Goal: Task Accomplishment & Management: Use online tool/utility

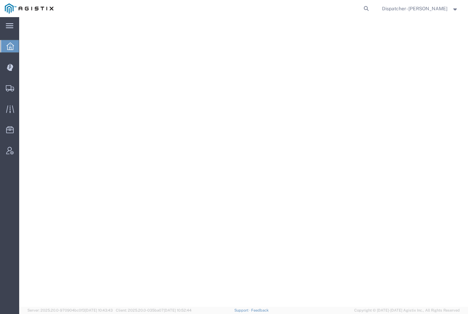
click at [9, 66] on icon at bounding box center [10, 67] width 7 height 7
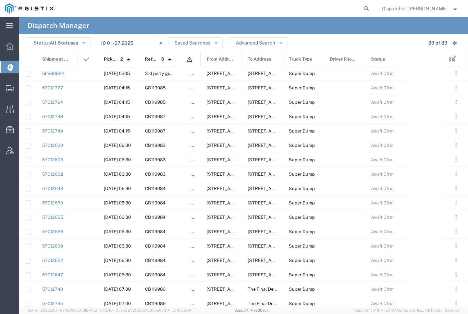
click at [113, 44] on input "[DATE] - [DATE]" at bounding box center [132, 43] width 69 height 10
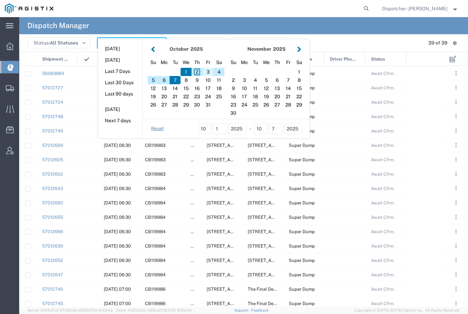
click at [207, 68] on div "3" at bounding box center [208, 72] width 11 height 8
click at [208, 70] on div "3" at bounding box center [208, 72] width 11 height 8
type input "[DATE]"
type input "[DATE] - [DATE]"
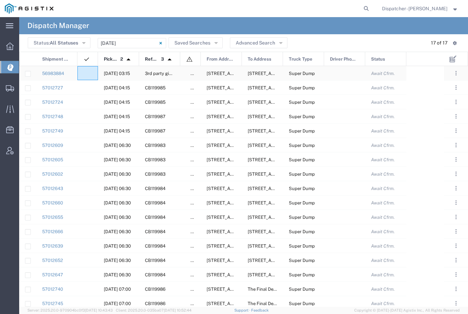
click at [82, 76] on div at bounding box center [87, 73] width 21 height 14
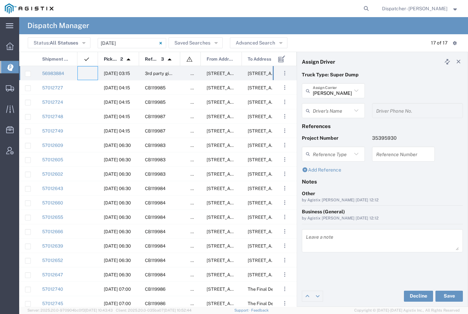
click at [337, 86] on input "[PERSON_NAME] & Sons Trucking, Inc" at bounding box center [332, 91] width 39 height 12
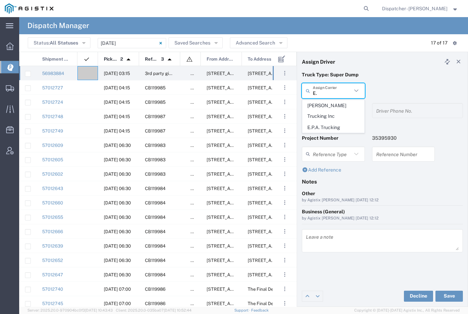
click at [325, 122] on span "E.P.A. Trucking" at bounding box center [334, 127] width 62 height 11
type input "E.P.A. Trucking"
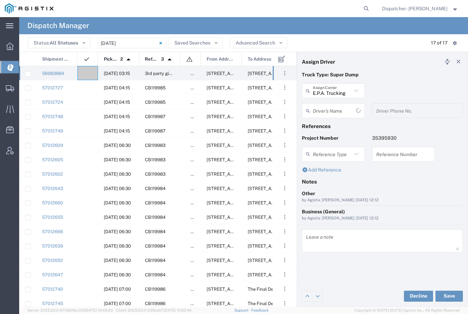
click at [327, 111] on input "text" at bounding box center [334, 111] width 43 height 12
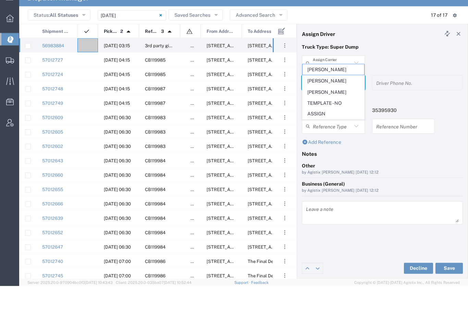
click at [328, 115] on span "[PERSON_NAME]" at bounding box center [334, 120] width 62 height 11
type input "[PERSON_NAME]"
type input "6505371145"
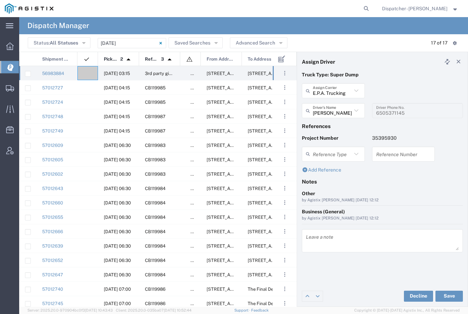
click at [448, 295] on button "Save" at bounding box center [449, 296] width 27 height 11
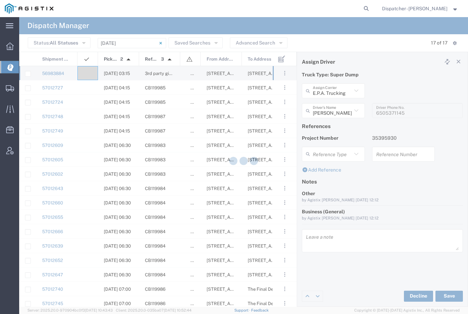
type input "[PERSON_NAME]"
type input "E.P.A. Trucking"
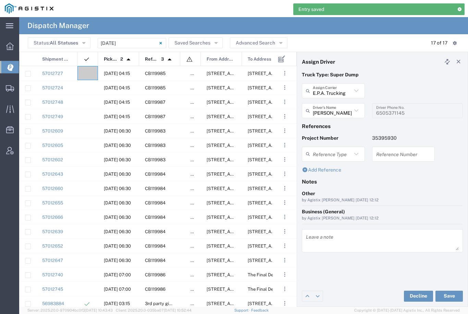
click at [87, 70] on div at bounding box center [87, 73] width 21 height 14
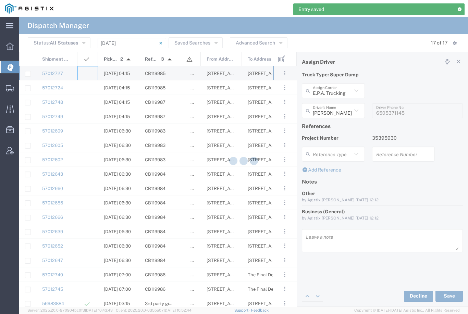
type input "[PERSON_NAME] & Sons Trucking, Inc"
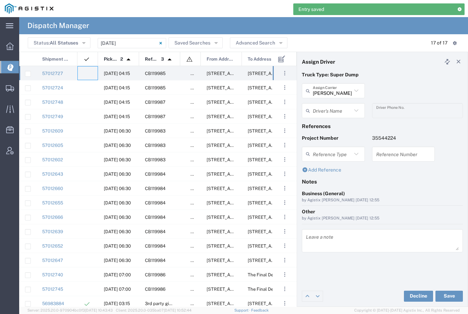
click at [338, 107] on agx-dropdown-input "Driver's Name [PERSON_NAME] [PERSON_NAME] [PERSON_NAME] [PERSON_NAME] [PERSON_N…" at bounding box center [333, 110] width 63 height 15
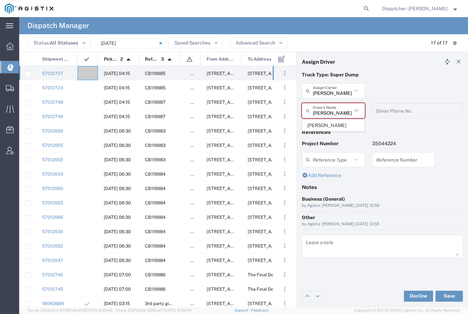
click at [333, 124] on span "[PERSON_NAME]" at bounding box center [334, 125] width 62 height 11
type input "[PERSON_NAME]"
type input "2096295517"
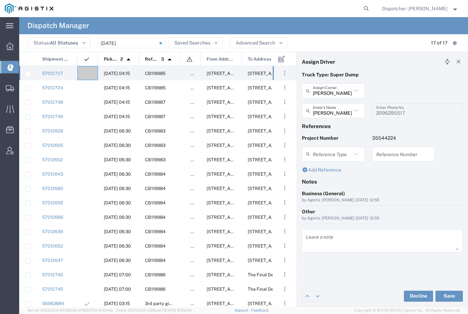
click at [453, 294] on button "Save" at bounding box center [449, 296] width 27 height 11
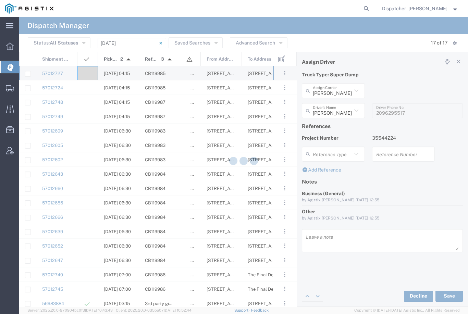
type input "[PERSON_NAME]"
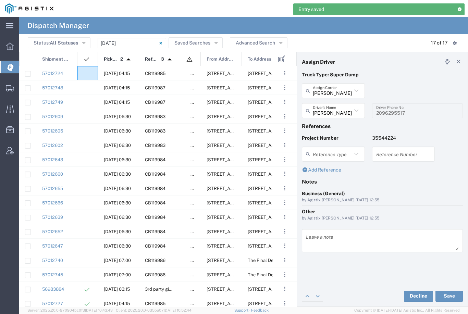
click at [87, 73] on agx-ag-table-icon-cell at bounding box center [85, 73] width 4 height 5
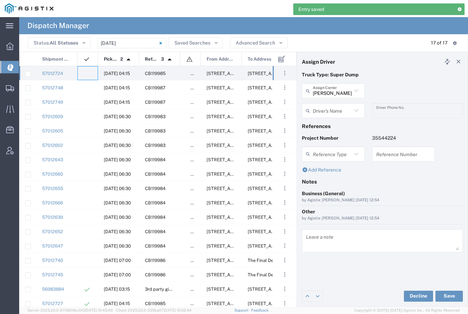
click at [337, 87] on input "[PERSON_NAME] & Sons Trucking, Inc" at bounding box center [332, 91] width 39 height 12
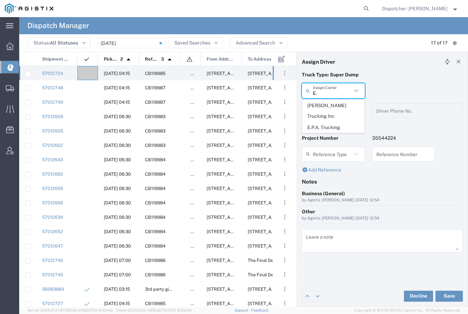
click at [328, 122] on span "E.P.A. Trucking" at bounding box center [334, 127] width 62 height 11
type input "E.P.A. Trucking"
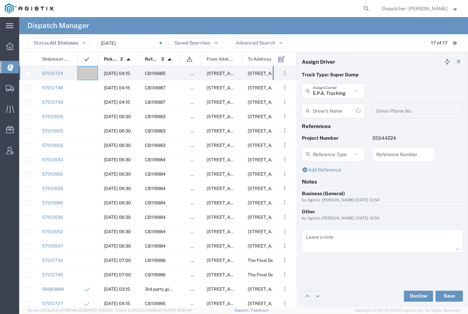
click at [331, 105] on input "text" at bounding box center [334, 111] width 43 height 12
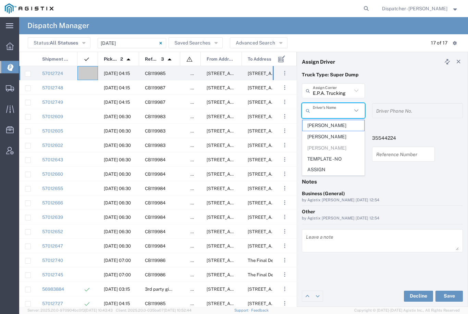
click at [322, 132] on span "[PERSON_NAME]" at bounding box center [334, 137] width 62 height 11
type input "[PERSON_NAME]"
type input "[PHONE_NUMBER]"
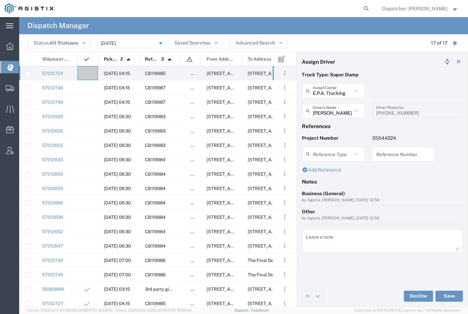
click at [454, 295] on button "Save" at bounding box center [449, 296] width 27 height 11
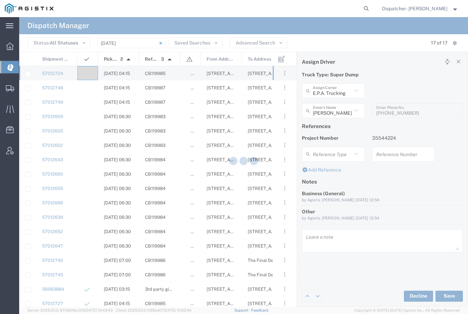
type input "[PERSON_NAME]"
type input "E.P.A. Trucking"
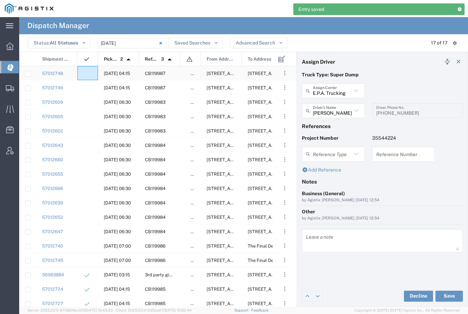
click at [89, 69] on div at bounding box center [87, 73] width 21 height 14
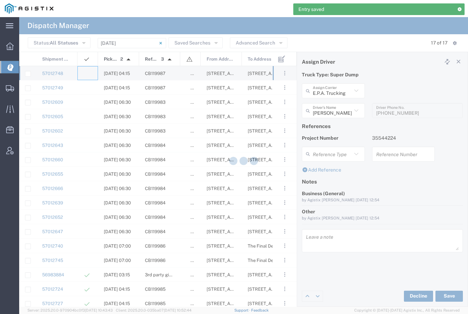
type input "[PERSON_NAME] & Sons Trucking, Inc"
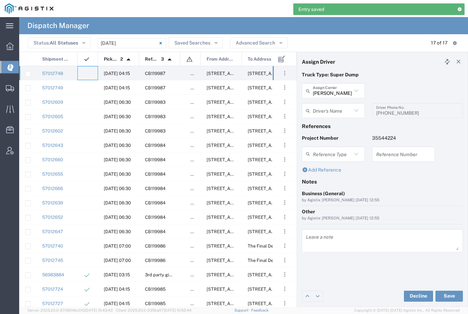
click at [337, 92] on input "[PERSON_NAME] & Sons Trucking, Inc" at bounding box center [332, 91] width 39 height 12
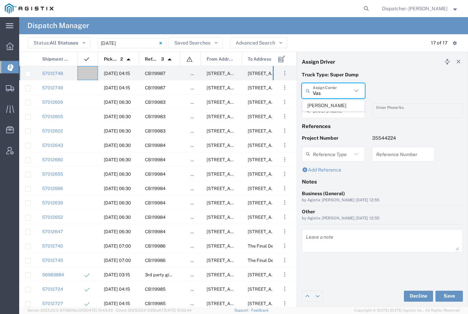
click at [333, 103] on span "[PERSON_NAME]" at bounding box center [334, 105] width 62 height 11
type input "[PERSON_NAME]"
click at [334, 110] on input "text" at bounding box center [334, 111] width 43 height 12
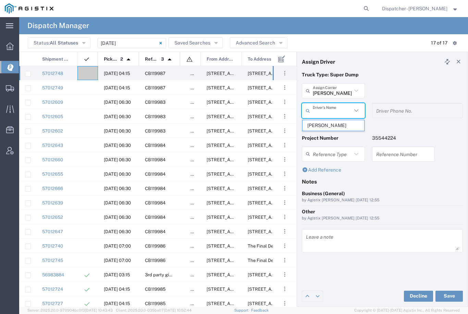
click at [328, 123] on span "[PERSON_NAME]" at bounding box center [334, 125] width 62 height 11
click at [450, 298] on button "Save" at bounding box center [449, 296] width 27 height 11
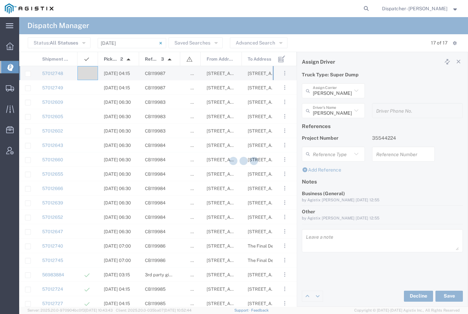
type input "[PERSON_NAME]"
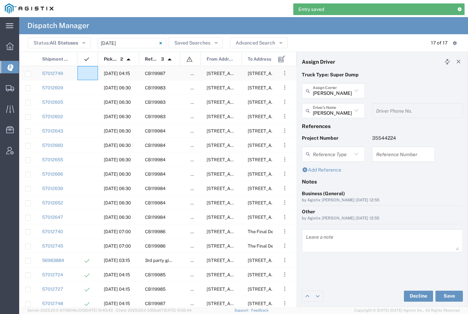
click at [87, 72] on agx-ag-table-icon-cell at bounding box center [85, 73] width 4 height 5
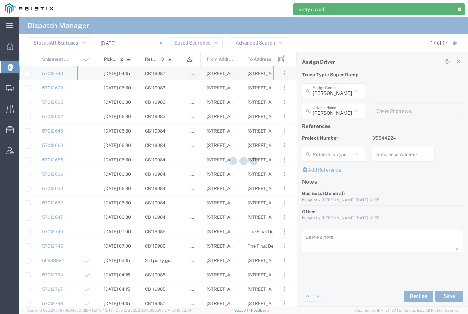
type input "[PERSON_NAME] & Sons Trucking, Inc"
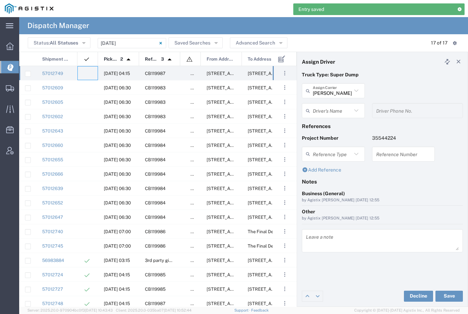
click at [333, 92] on input "[PERSON_NAME] & Sons Trucking, Inc" at bounding box center [332, 91] width 39 height 12
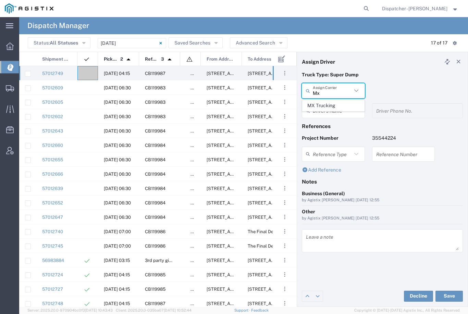
click at [324, 109] on span "MX Trucking" at bounding box center [334, 105] width 62 height 11
type input "MX Trucking"
click at [328, 109] on input "text" at bounding box center [334, 111] width 43 height 12
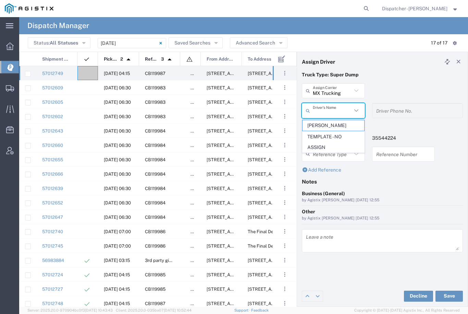
click at [324, 121] on span "[PERSON_NAME]" at bounding box center [334, 125] width 62 height 11
type input "[PERSON_NAME]"
type input "[PHONE_NUMBER]"
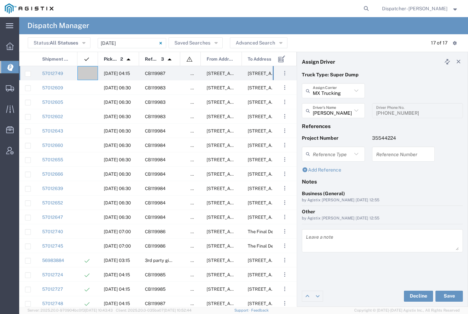
click at [456, 296] on button "Save" at bounding box center [449, 296] width 27 height 11
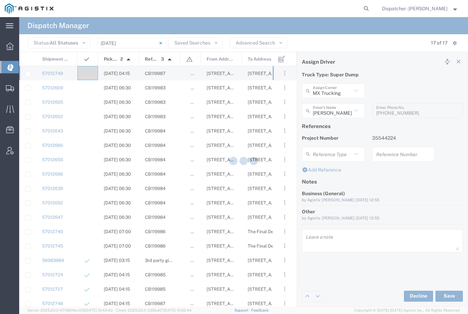
type input "[PERSON_NAME]"
type input "MX Trucking"
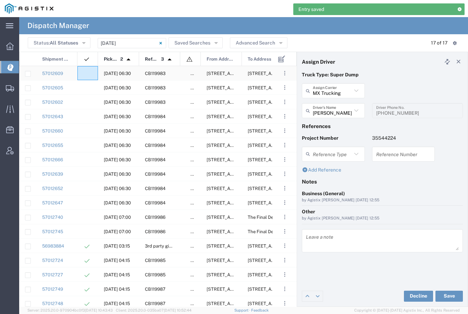
click at [87, 74] on agx-ag-table-icon-cell at bounding box center [85, 73] width 4 height 5
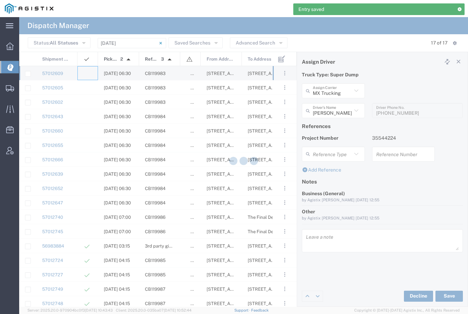
type input "[PERSON_NAME] & Sons Trucking, Inc"
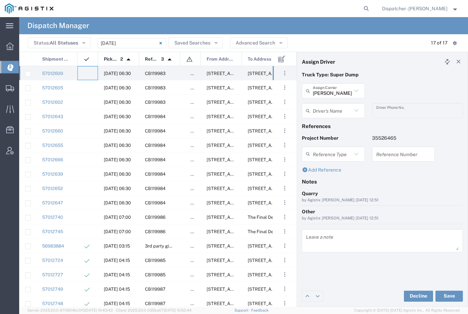
click at [331, 109] on input "text" at bounding box center [332, 111] width 39 height 12
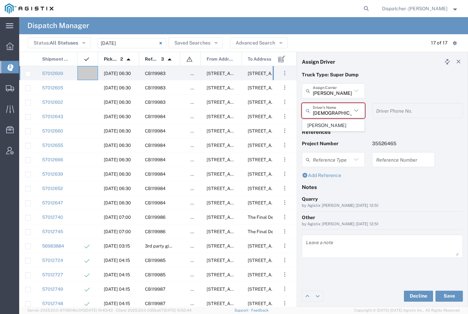
click at [329, 124] on span "[PERSON_NAME]" at bounding box center [334, 125] width 62 height 11
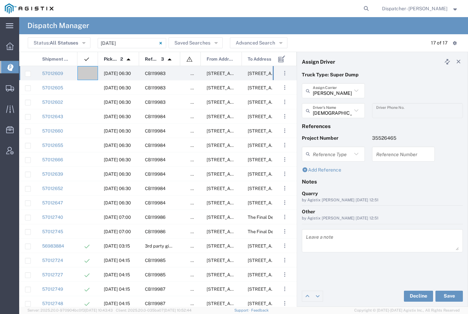
type input "[PERSON_NAME]"
type input "[PHONE_NUMBER]"
click at [453, 296] on button "Save" at bounding box center [449, 296] width 27 height 11
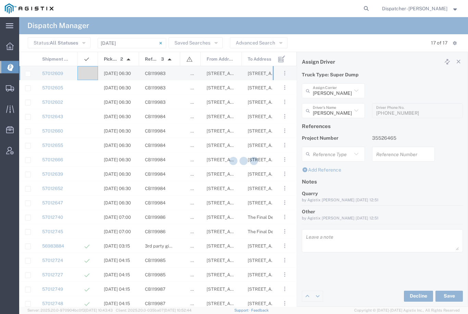
type input "[PERSON_NAME]"
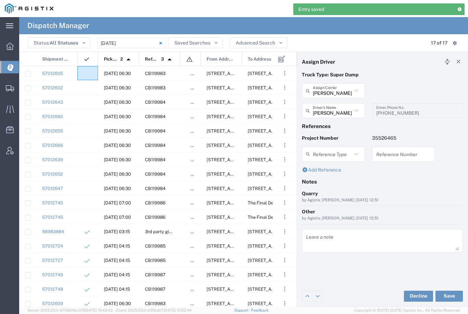
click at [84, 71] on agx-ag-table-icon-cell at bounding box center [85, 73] width 4 height 5
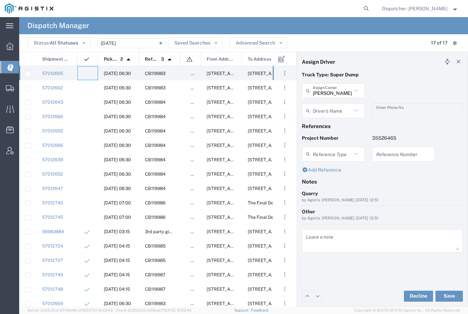
click at [337, 107] on input "text" at bounding box center [332, 111] width 39 height 12
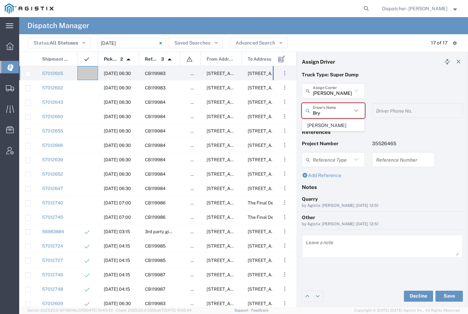
click at [330, 124] on span "[PERSON_NAME]" at bounding box center [334, 125] width 62 height 11
type input "[PERSON_NAME]"
type input "[PHONE_NUMBER]"
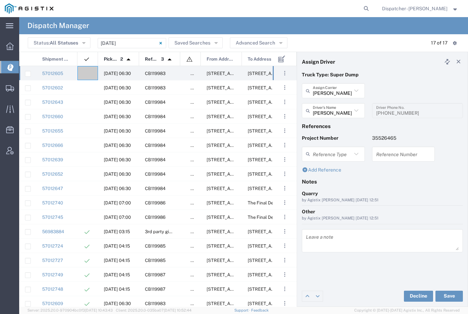
click at [451, 298] on button "Save" at bounding box center [449, 296] width 27 height 11
type input "[PERSON_NAME]"
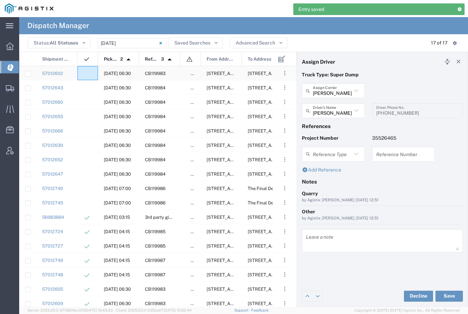
click at [85, 71] on agx-ag-table-icon-cell at bounding box center [85, 73] width 4 height 5
click at [338, 112] on input "text" at bounding box center [334, 111] width 43 height 12
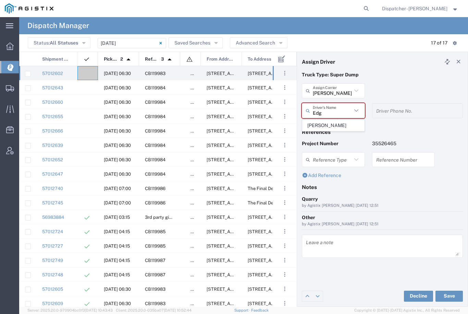
click at [329, 123] on span "[PERSON_NAME]" at bounding box center [334, 125] width 62 height 11
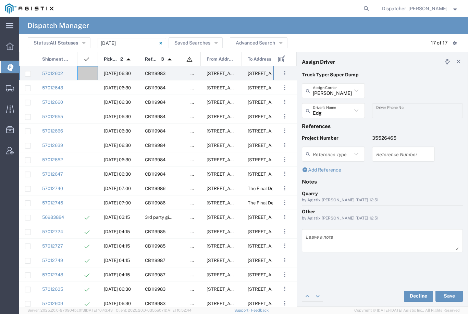
type input "[PERSON_NAME]"
type input "[PHONE_NUMBER]"
click at [448, 294] on button "Save" at bounding box center [449, 296] width 27 height 11
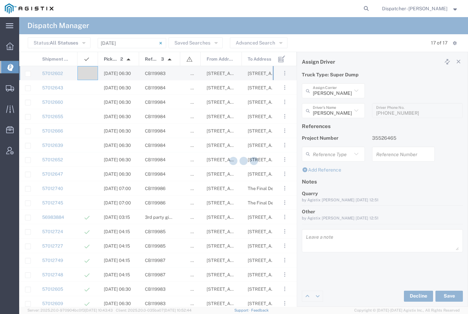
type input "[PERSON_NAME]"
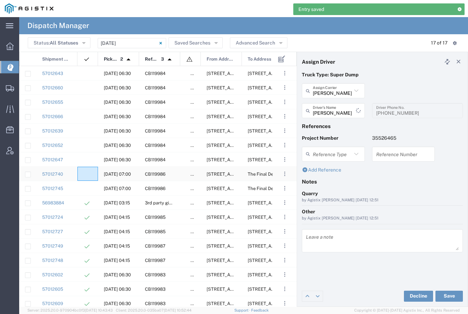
click at [91, 174] on div at bounding box center [87, 174] width 21 height 14
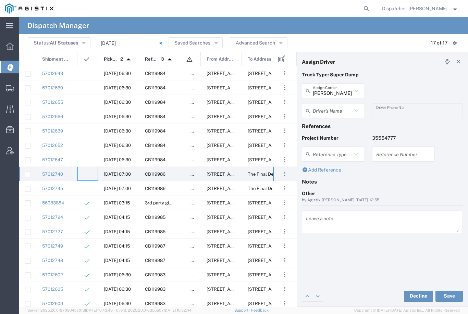
click at [336, 92] on input "[PERSON_NAME] & Sons Trucking, Inc" at bounding box center [332, 91] width 39 height 12
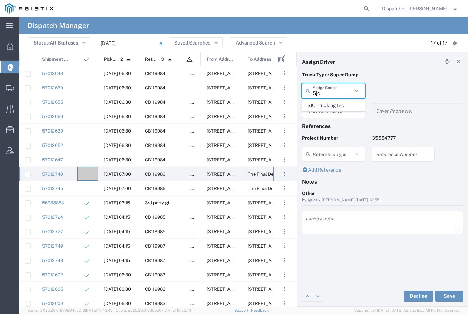
click at [333, 104] on span "SJC Trucking Inc" at bounding box center [334, 105] width 62 height 11
type input "SJC Trucking Inc"
click at [330, 109] on input "text" at bounding box center [334, 111] width 43 height 12
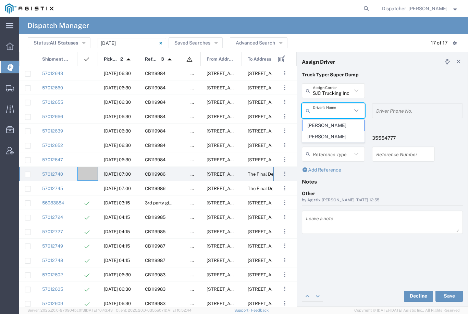
click at [318, 127] on span "[PERSON_NAME]" at bounding box center [334, 125] width 62 height 11
type input "[PERSON_NAME]"
type input "9255187628"
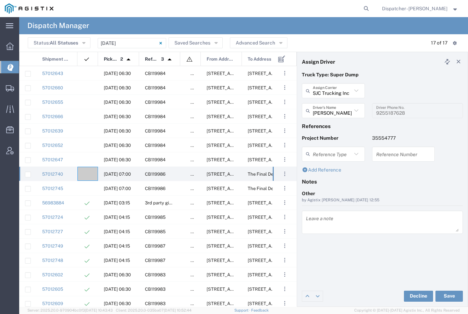
click at [449, 297] on button "Save" at bounding box center [449, 296] width 27 height 11
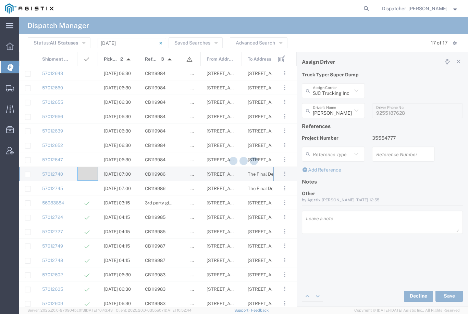
type input "[PERSON_NAME]"
type input "SJC Trucking Inc"
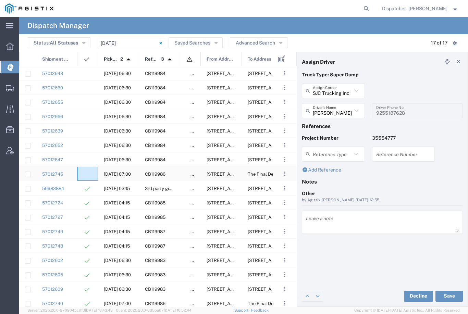
click at [89, 173] on div at bounding box center [87, 174] width 21 height 14
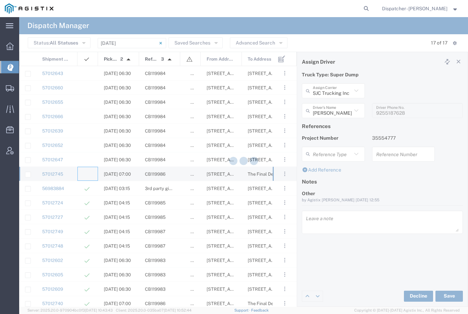
type input "[PERSON_NAME] & Sons Trucking, Inc"
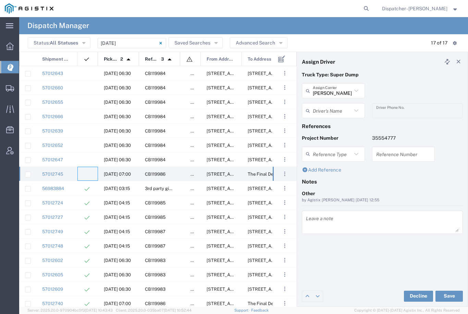
click at [337, 87] on input "[PERSON_NAME] & Sons Trucking, Inc" at bounding box center [332, 91] width 39 height 12
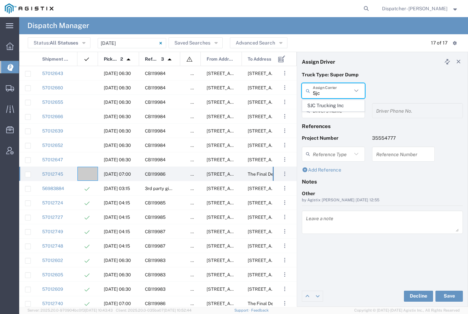
click at [331, 103] on span "SJC Trucking Inc" at bounding box center [334, 105] width 62 height 11
type input "SJC Trucking Inc"
click at [331, 110] on input "text" at bounding box center [332, 111] width 39 height 12
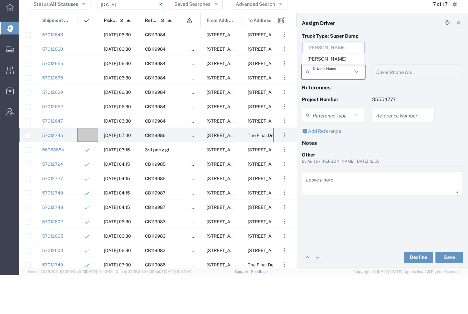
click at [326, 93] on span "[PERSON_NAME]" at bounding box center [334, 98] width 62 height 11
type input "[PERSON_NAME]"
type input "9255187628"
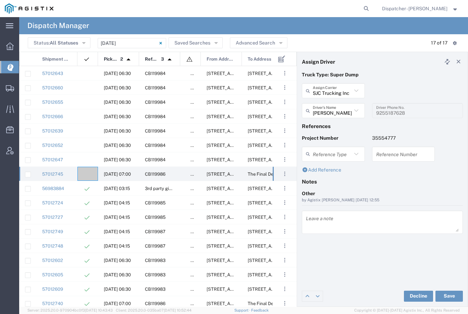
click at [450, 298] on button "Save" at bounding box center [449, 296] width 27 height 11
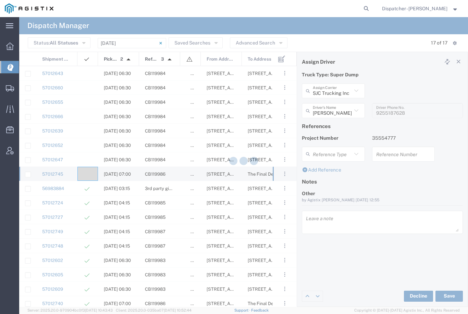
type input "[PERSON_NAME]"
type input "SJC Trucking Inc"
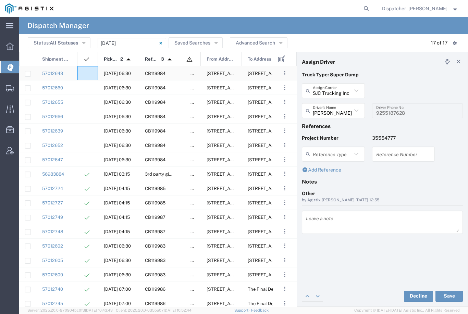
click at [87, 74] on agx-ag-table-icon-cell at bounding box center [85, 73] width 4 height 5
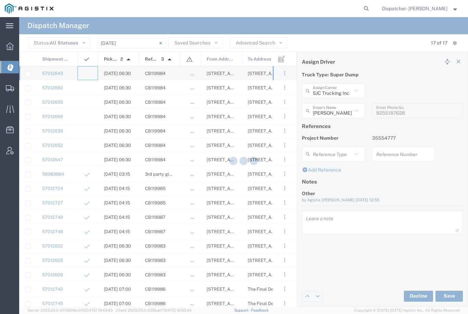
type input "[PERSON_NAME] & Sons Trucking, Inc"
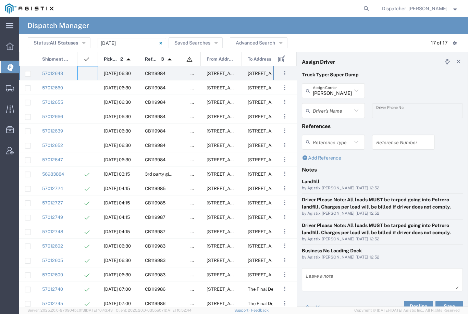
click at [343, 106] on agx-dropdown-input "Driver's Name [PERSON_NAME] [PERSON_NAME] [PERSON_NAME] [PERSON_NAME] [PERSON_N…" at bounding box center [333, 110] width 63 height 15
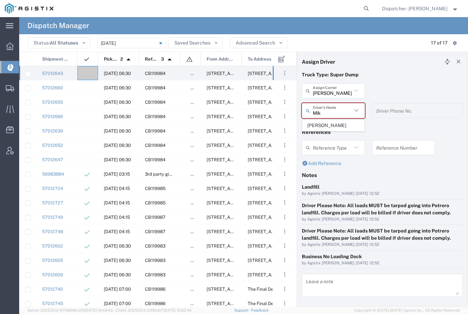
click at [327, 124] on span "[PERSON_NAME]" at bounding box center [334, 125] width 62 height 11
type input "[PERSON_NAME]"
type input "[PHONE_NUMBER]"
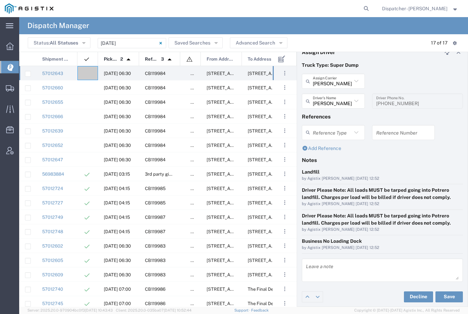
scroll to position [9, 0]
click at [451, 296] on button "Save" at bounding box center [449, 297] width 27 height 11
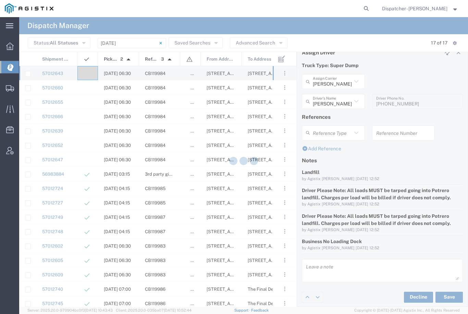
type input "[PERSON_NAME]"
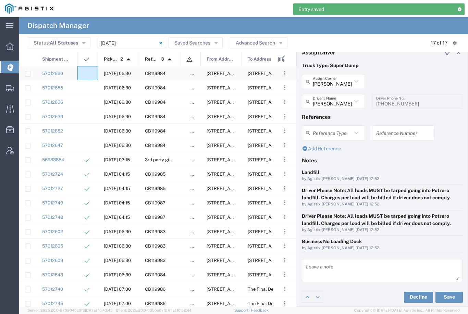
click at [88, 71] on div at bounding box center [87, 73] width 21 height 14
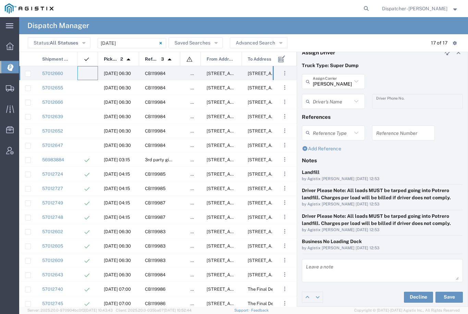
click at [87, 72] on agx-ag-table-icon-cell at bounding box center [85, 73] width 4 height 5
click at [88, 71] on div at bounding box center [87, 73] width 21 height 14
click at [338, 100] on input "text" at bounding box center [332, 102] width 39 height 12
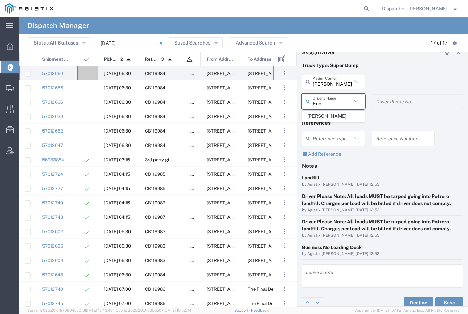
click at [331, 113] on span "[PERSON_NAME]" at bounding box center [334, 116] width 62 height 11
type input "[PERSON_NAME]"
type input "[PHONE_NUMBER]"
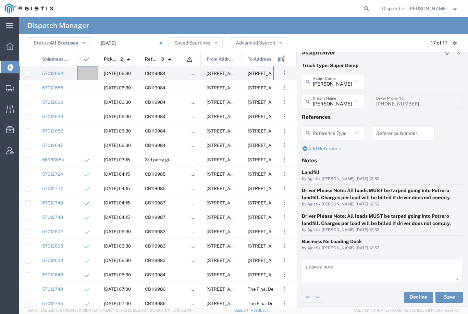
click at [448, 299] on button "Save" at bounding box center [449, 297] width 27 height 11
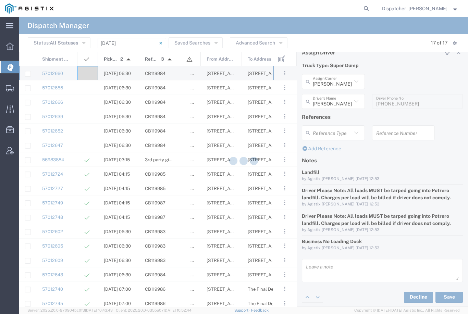
type input "[PERSON_NAME]"
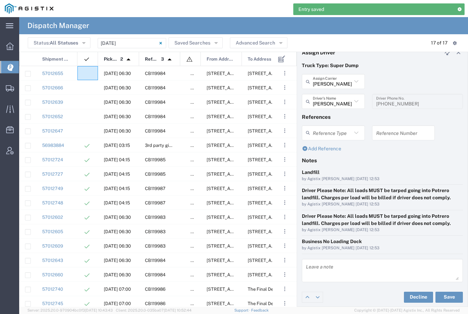
click at [87, 73] on agx-ag-table-icon-cell at bounding box center [85, 73] width 4 height 5
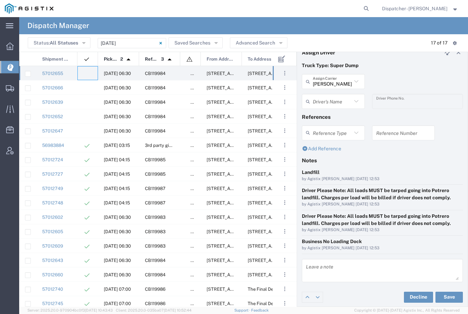
click at [336, 101] on input "text" at bounding box center [332, 102] width 39 height 12
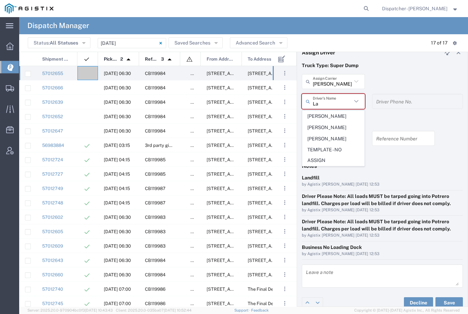
click at [328, 134] on span "[PERSON_NAME]" at bounding box center [334, 139] width 62 height 11
type input "[PERSON_NAME]"
type input "[PHONE_NUMBER]"
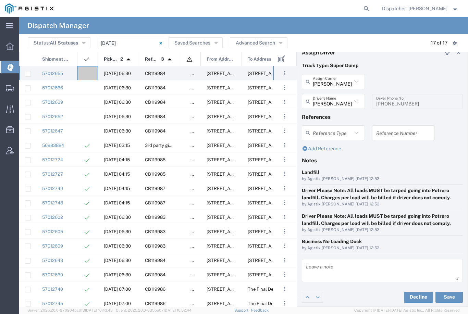
click at [451, 294] on button "Save" at bounding box center [449, 297] width 27 height 11
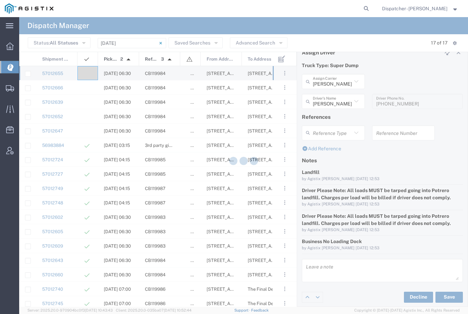
type input "[PERSON_NAME]"
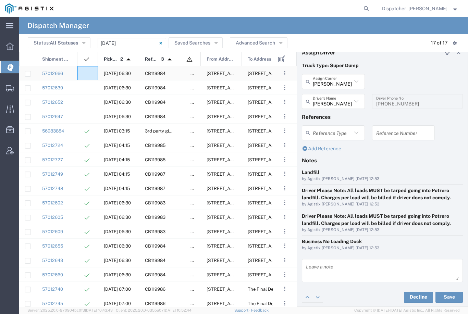
click at [87, 72] on agx-ag-table-icon-cell at bounding box center [85, 73] width 4 height 5
click at [340, 80] on input "[PERSON_NAME] & Sons Trucking, Inc" at bounding box center [332, 82] width 39 height 12
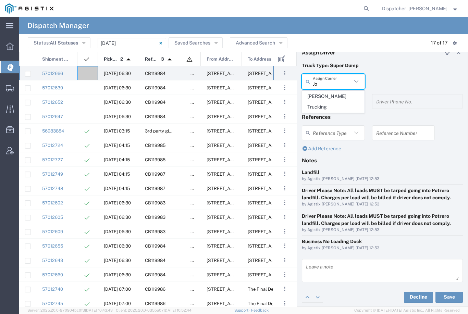
type input "J"
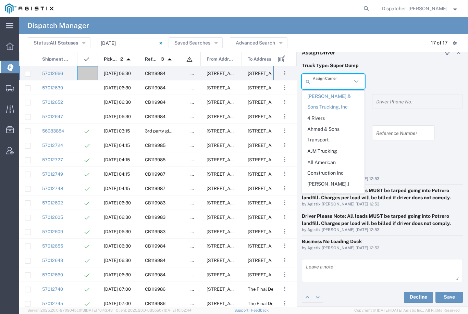
click at [329, 103] on span "[PERSON_NAME] & Sons Trucking, Inc" at bounding box center [334, 101] width 62 height 21
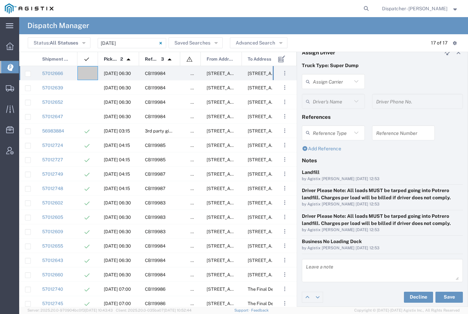
click at [342, 79] on input "text" at bounding box center [332, 82] width 39 height 12
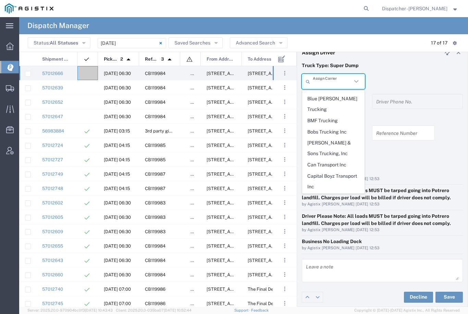
scroll to position [152, 0]
click at [337, 138] on span "[PERSON_NAME] & Sons Trucking, Inc" at bounding box center [334, 148] width 62 height 21
type input "[PERSON_NAME] & Sons Trucking, Inc"
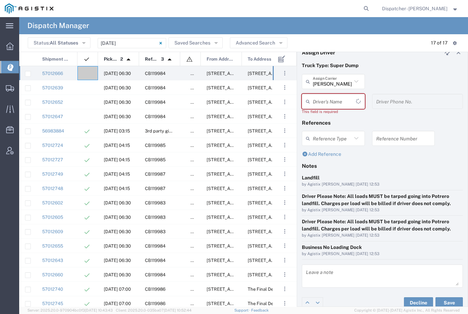
click at [341, 102] on input "text" at bounding box center [334, 102] width 43 height 12
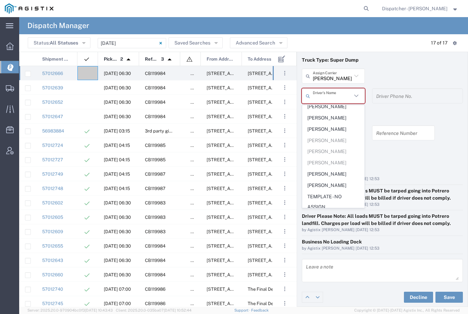
scroll to position [164, 0]
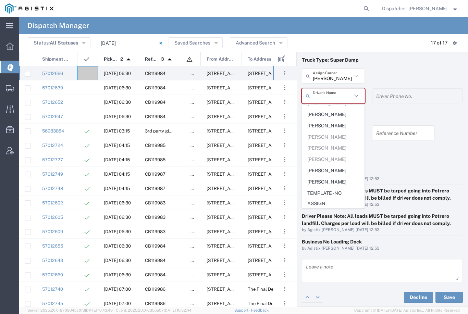
click at [337, 121] on span "[PERSON_NAME]" at bounding box center [334, 126] width 62 height 11
type input "[PERSON_NAME]"
type input "9253660399"
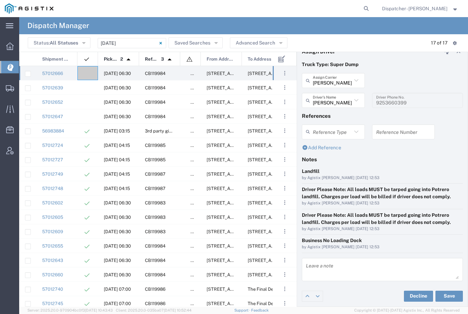
scroll to position [9, 0]
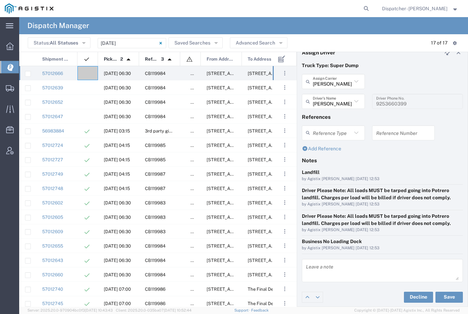
click at [449, 299] on button "Save" at bounding box center [449, 297] width 27 height 11
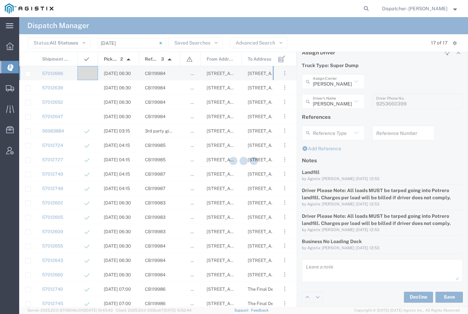
type input "[PERSON_NAME]"
type input "[PERSON_NAME] & Sons Trucking, Inc"
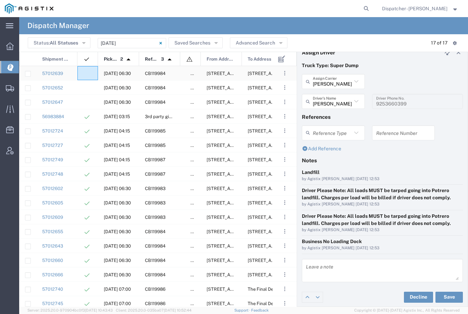
click at [87, 72] on agx-ag-table-icon-cell at bounding box center [85, 73] width 4 height 5
click at [338, 81] on input "[PERSON_NAME] & Sons Trucking, Inc" at bounding box center [332, 82] width 39 height 12
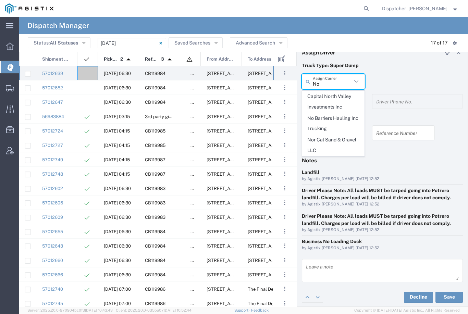
click at [326, 120] on span "No Barriers Hauling Inc Trucking" at bounding box center [334, 123] width 62 height 21
type input "No Barriers Hauling Inc Trucking"
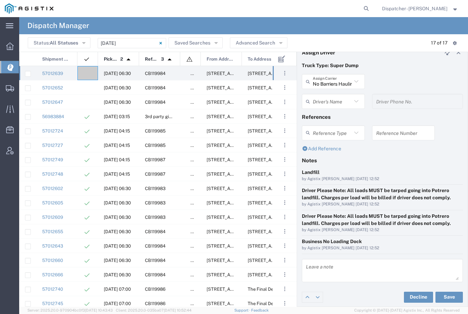
click at [336, 102] on input "text" at bounding box center [332, 102] width 39 height 12
click at [322, 123] on span "[PERSON_NAME]" at bounding box center [334, 127] width 62 height 11
type input "[PERSON_NAME]"
type input "9168051615"
click at [453, 297] on button "Save" at bounding box center [449, 297] width 27 height 11
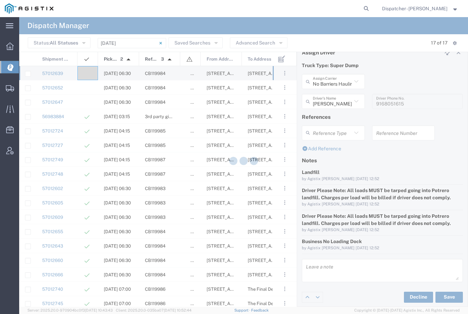
type input "[PERSON_NAME]"
type input "No Barriers Hauling Inc Trucking"
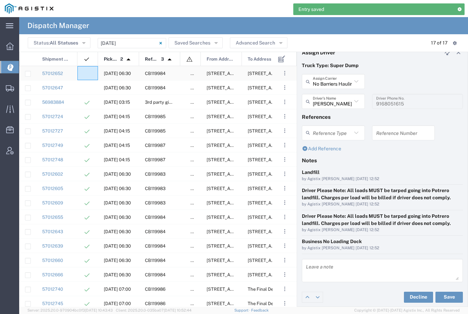
click at [86, 71] on agx-ag-table-icon-cell at bounding box center [85, 73] width 4 height 5
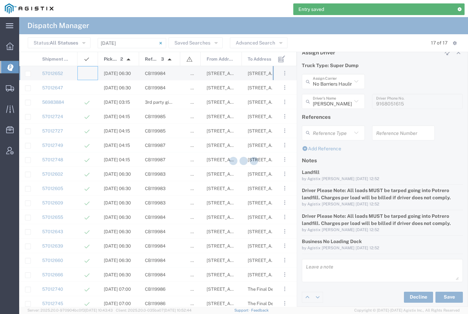
type input "[PERSON_NAME] & Sons Trucking, Inc"
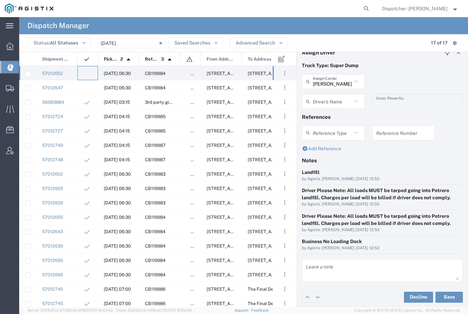
click at [335, 76] on input "[PERSON_NAME] & Sons Trucking, Inc" at bounding box center [332, 82] width 39 height 12
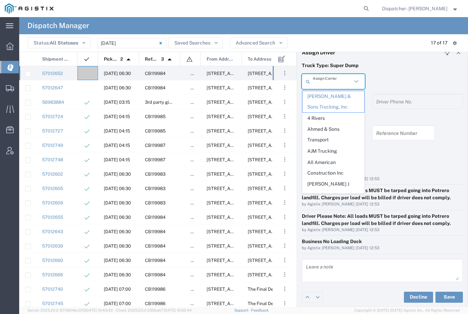
click at [335, 75] on div "Assign Carrier" at bounding box center [333, 81] width 63 height 15
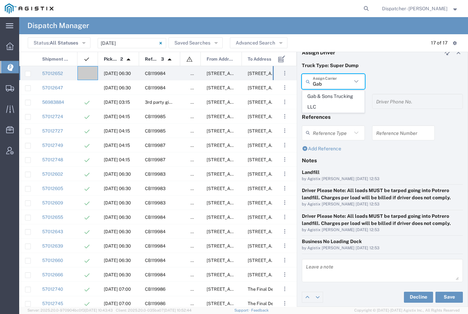
click at [316, 102] on span "Gab & Sons Trucking LLC" at bounding box center [334, 101] width 62 height 21
type input "Gab & Sons Trucking LLC"
click at [338, 102] on input "text" at bounding box center [332, 102] width 39 height 12
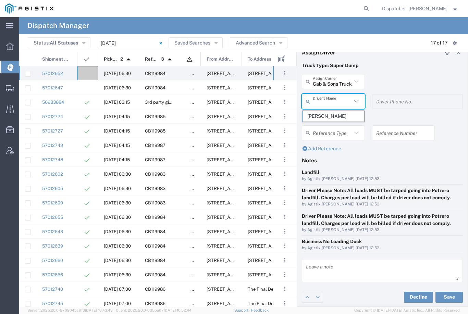
click at [327, 116] on span "[PERSON_NAME]" at bounding box center [334, 116] width 62 height 11
type input "[PERSON_NAME]"
type input "[PHONE_NUMBER]"
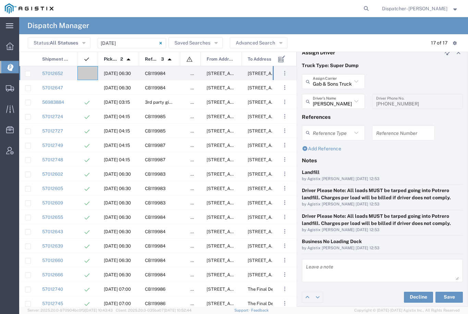
click at [449, 294] on button "Save" at bounding box center [449, 297] width 27 height 11
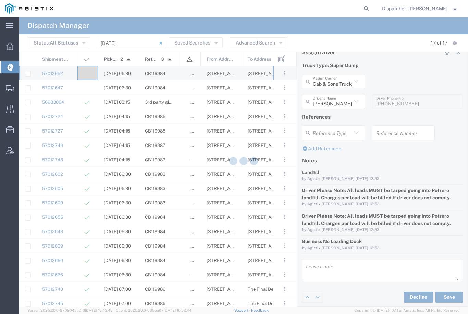
type input "[PERSON_NAME]"
type input "Gab & Sons Trucking LLC"
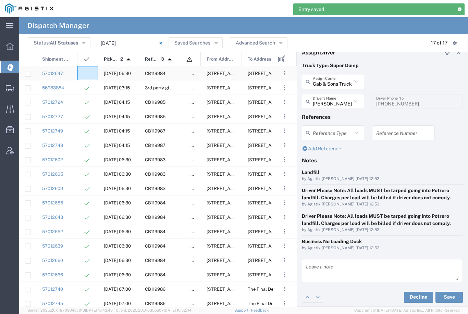
click at [86, 71] on agx-ag-table-icon-cell at bounding box center [85, 73] width 4 height 5
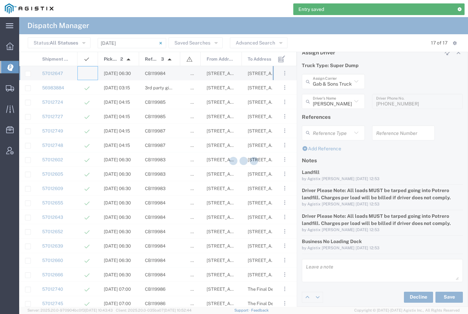
type input "[PERSON_NAME] & Sons Trucking, Inc"
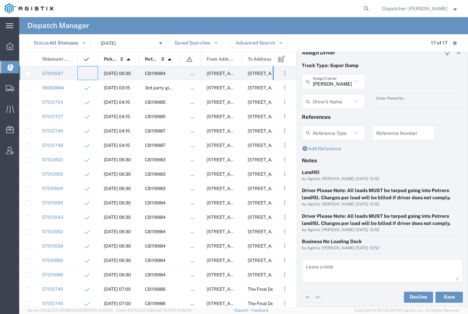
click at [337, 82] on input "[PERSON_NAME] & Sons Trucking, Inc" at bounding box center [332, 82] width 39 height 12
click at [328, 97] on span "Jays Trucking" at bounding box center [334, 96] width 62 height 11
type input "Jays Trucking"
click at [330, 101] on input "text" at bounding box center [334, 102] width 43 height 12
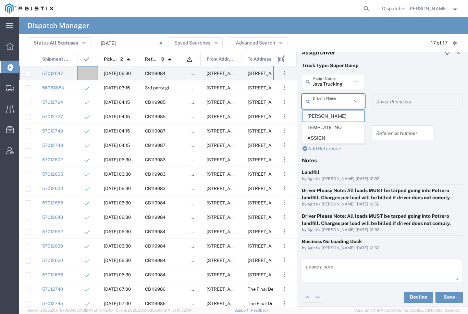
click at [324, 116] on span "[PERSON_NAME]" at bounding box center [334, 116] width 62 height 11
type input "[PERSON_NAME]"
type input "[PHONE_NUMBER]"
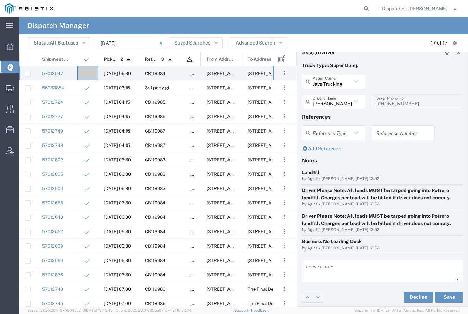
click at [453, 298] on button "Save" at bounding box center [449, 297] width 27 height 11
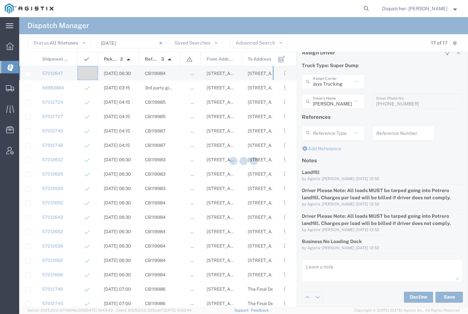
type input "[PERSON_NAME]"
type input "Jays Trucking"
